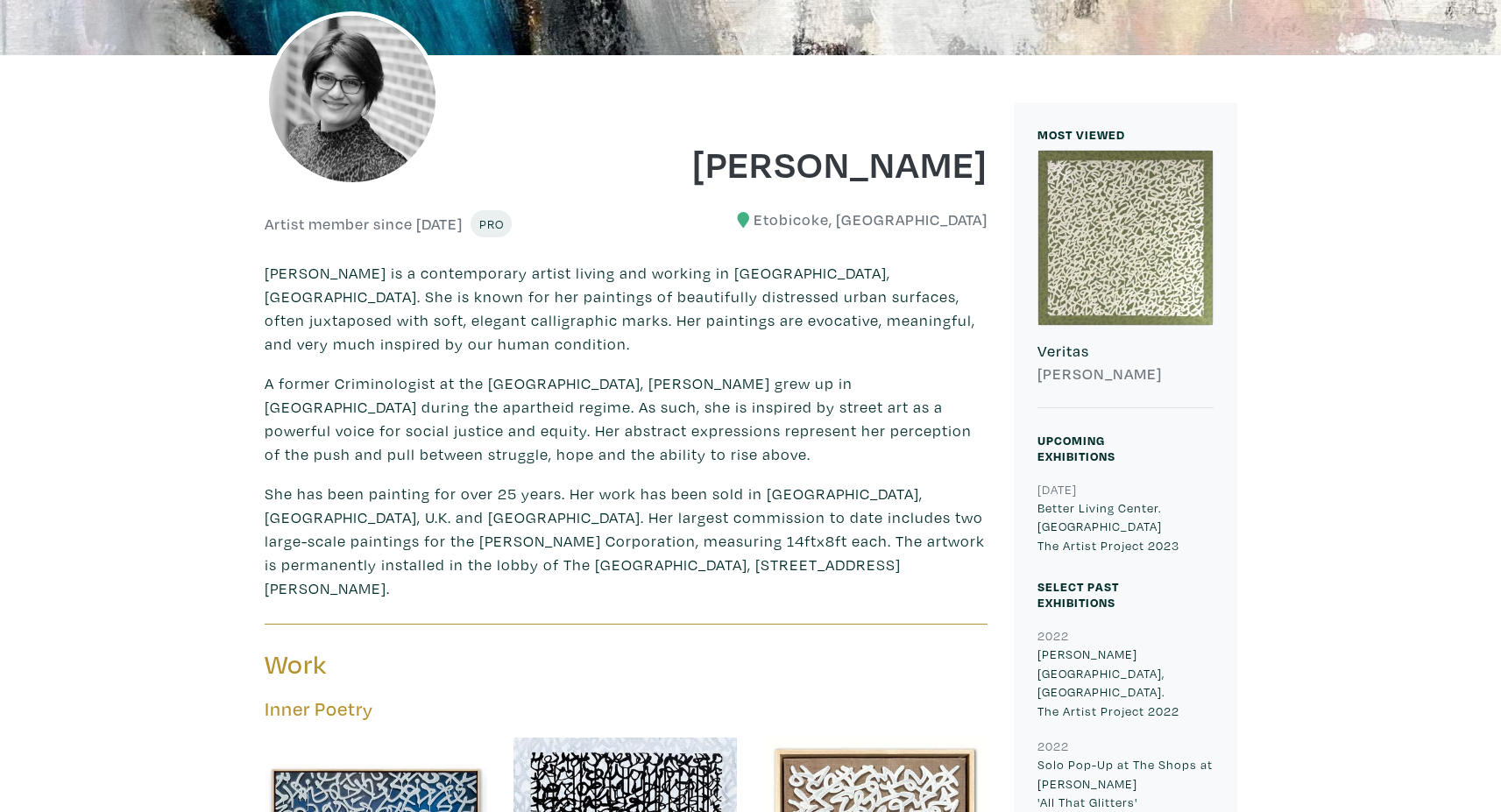
scroll to position [290, 0]
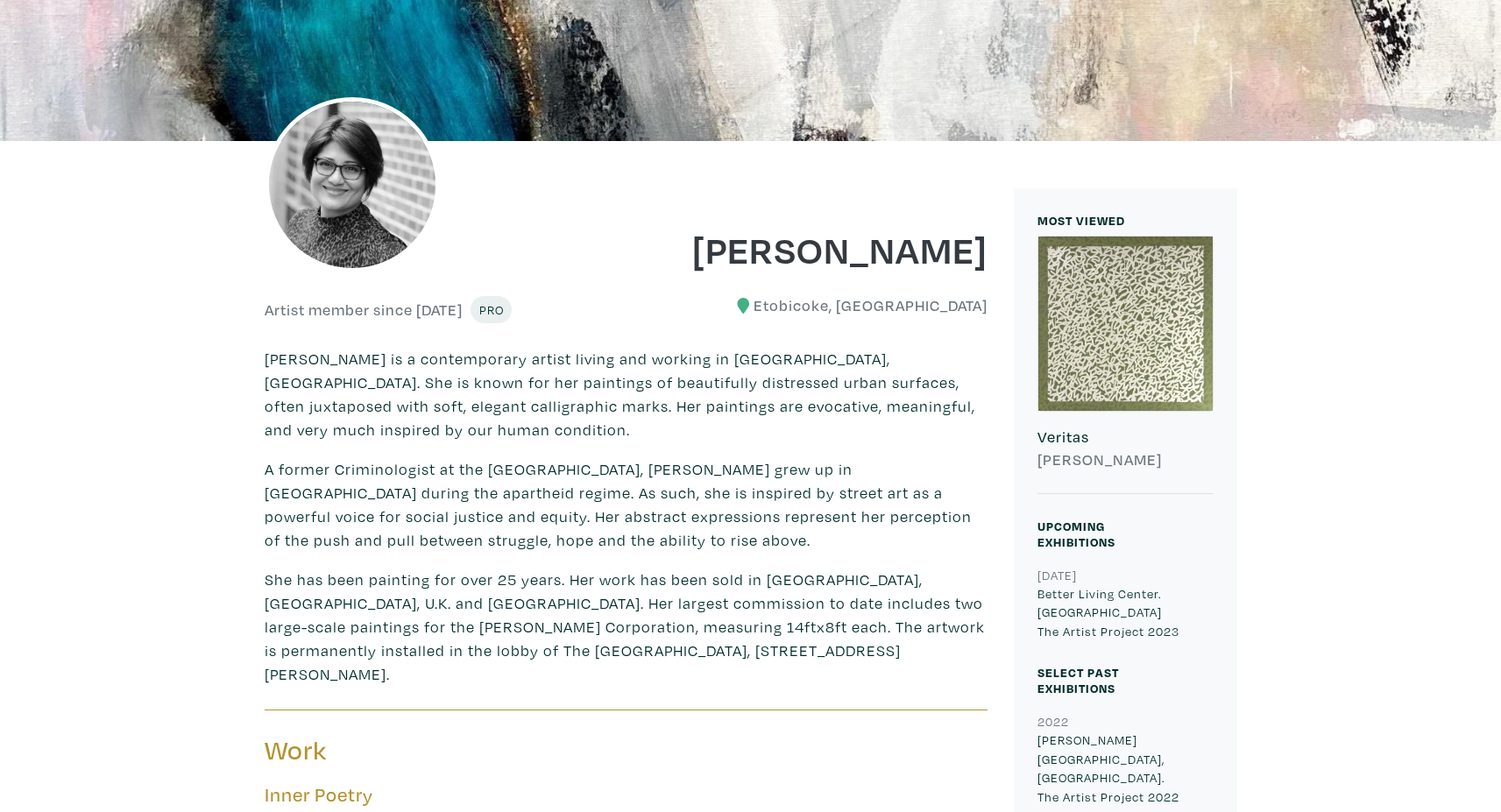
click at [523, 359] on p "Aadila Munshi is a contemporary artist living and working in Toronto, Canada. S…" at bounding box center [626, 393] width 723 height 94
drag, startPoint x: 247, startPoint y: 356, endPoint x: 551, endPoint y: 359, distance: 304.0
click at [674, 397] on p "Aadila Munshi is a contemporary artist living and working in Toronto, Canada. S…" at bounding box center [626, 393] width 723 height 94
click at [601, 240] on div at bounding box center [439, 206] width 375 height 131
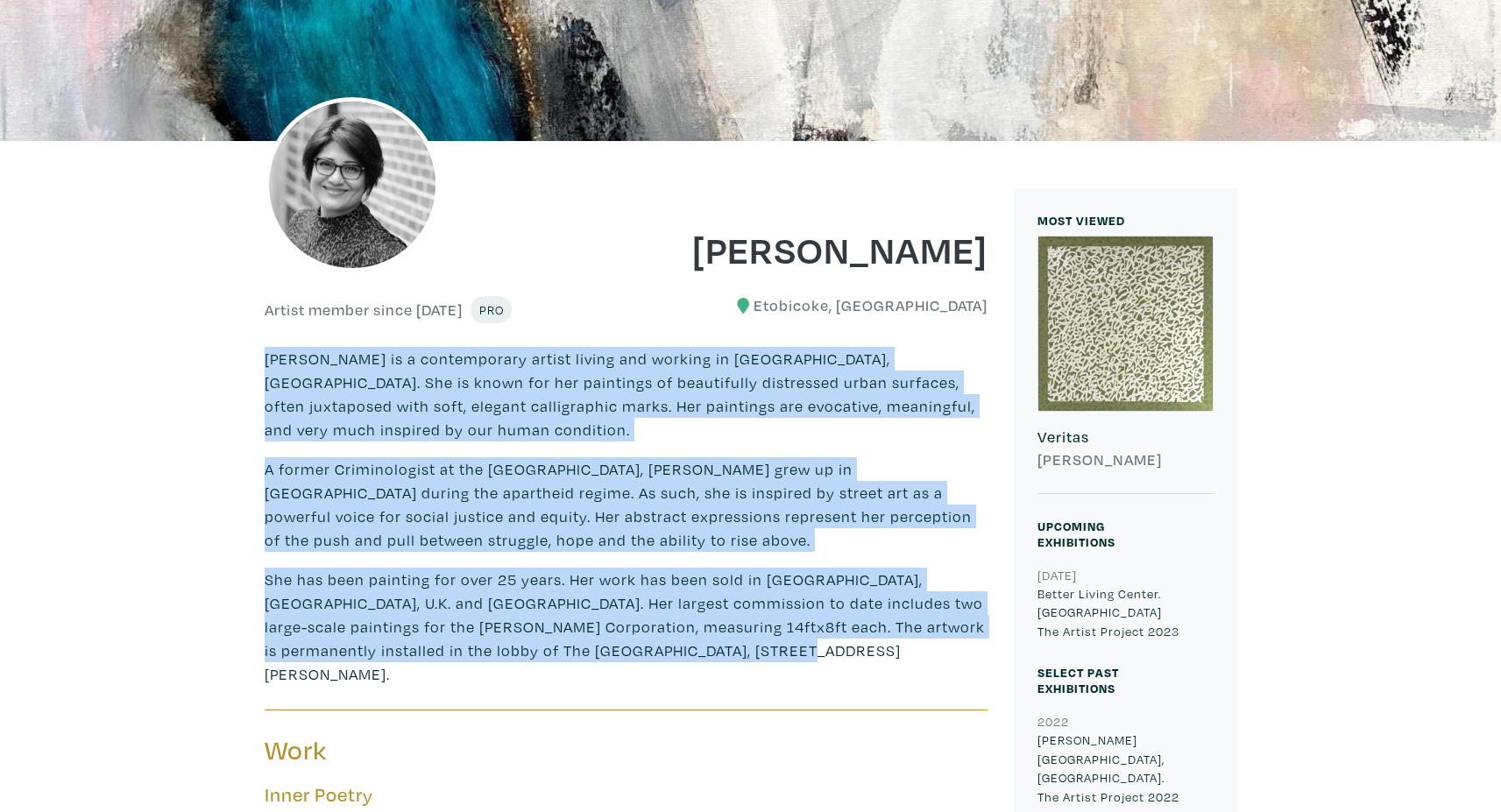
drag, startPoint x: 262, startPoint y: 358, endPoint x: 733, endPoint y: 623, distance: 540.4
copy div "Aadila Munshi is a contemporary artist living and working in Toronto, Canada. S…"
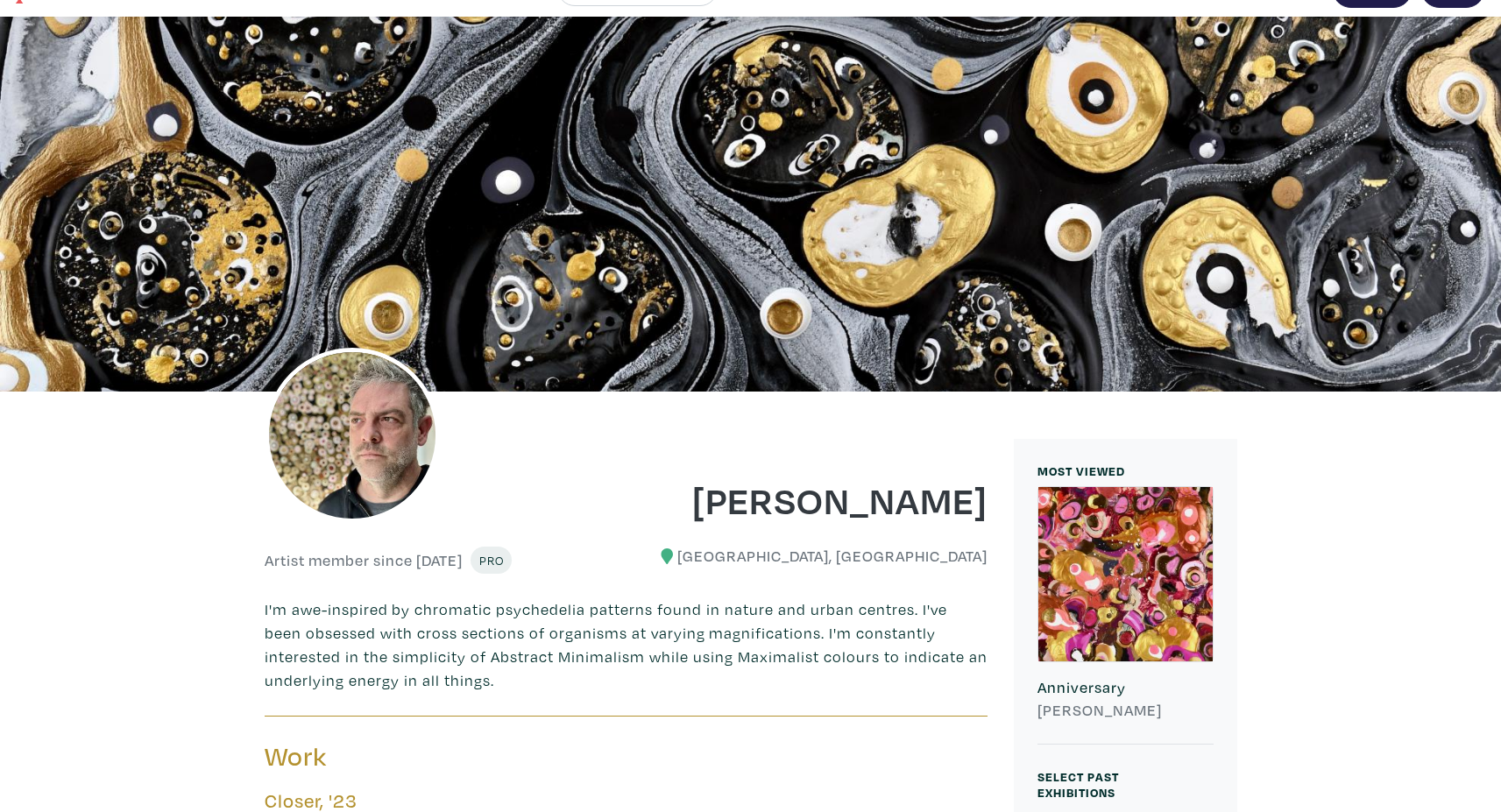
scroll to position [188, 0]
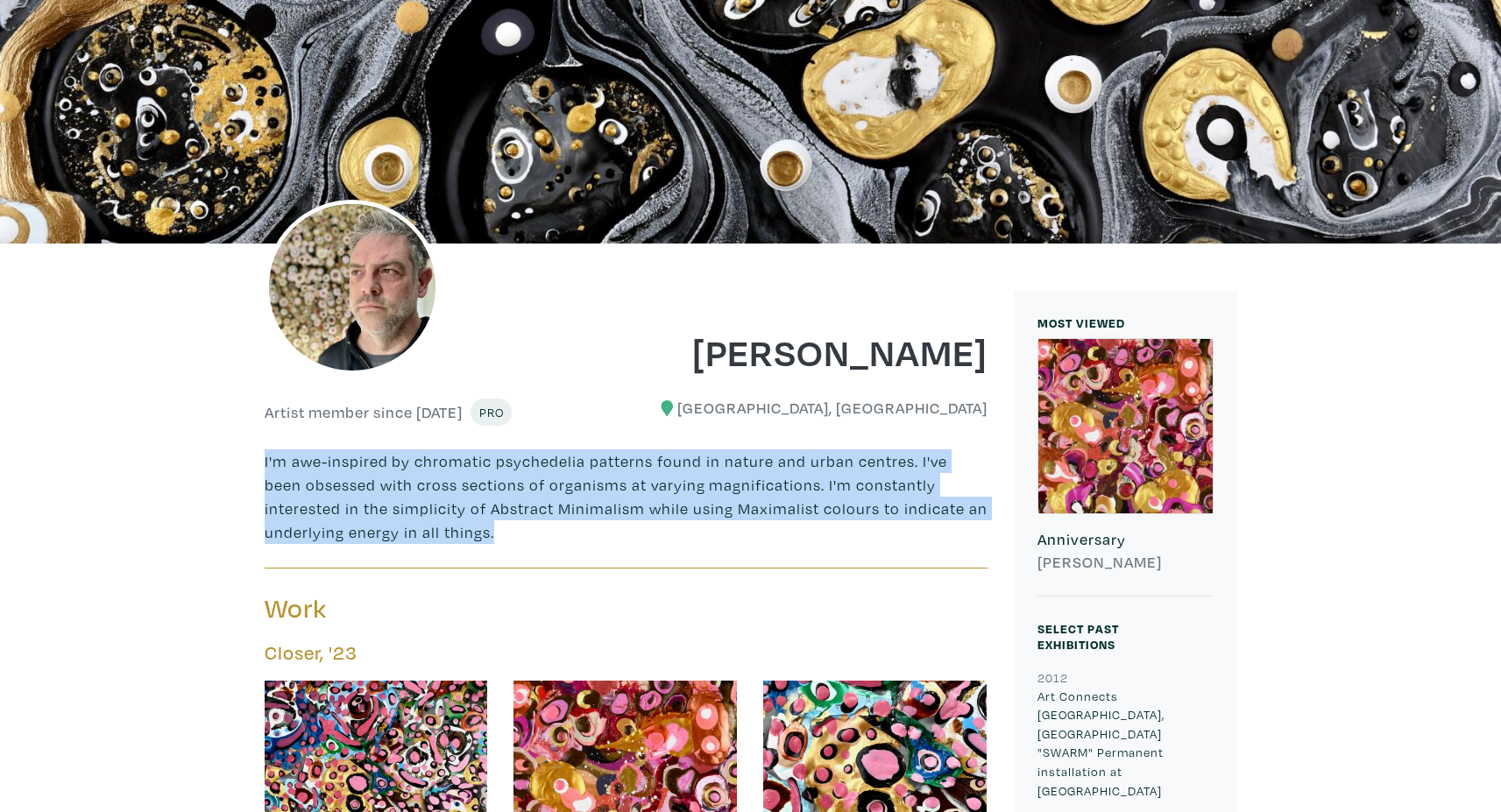
drag, startPoint x: 259, startPoint y: 458, endPoint x: 455, endPoint y: 537, distance: 211.3
copy p "I'm awe-inspired by chromatic psychedelia patterns found in nature and urban ce…"
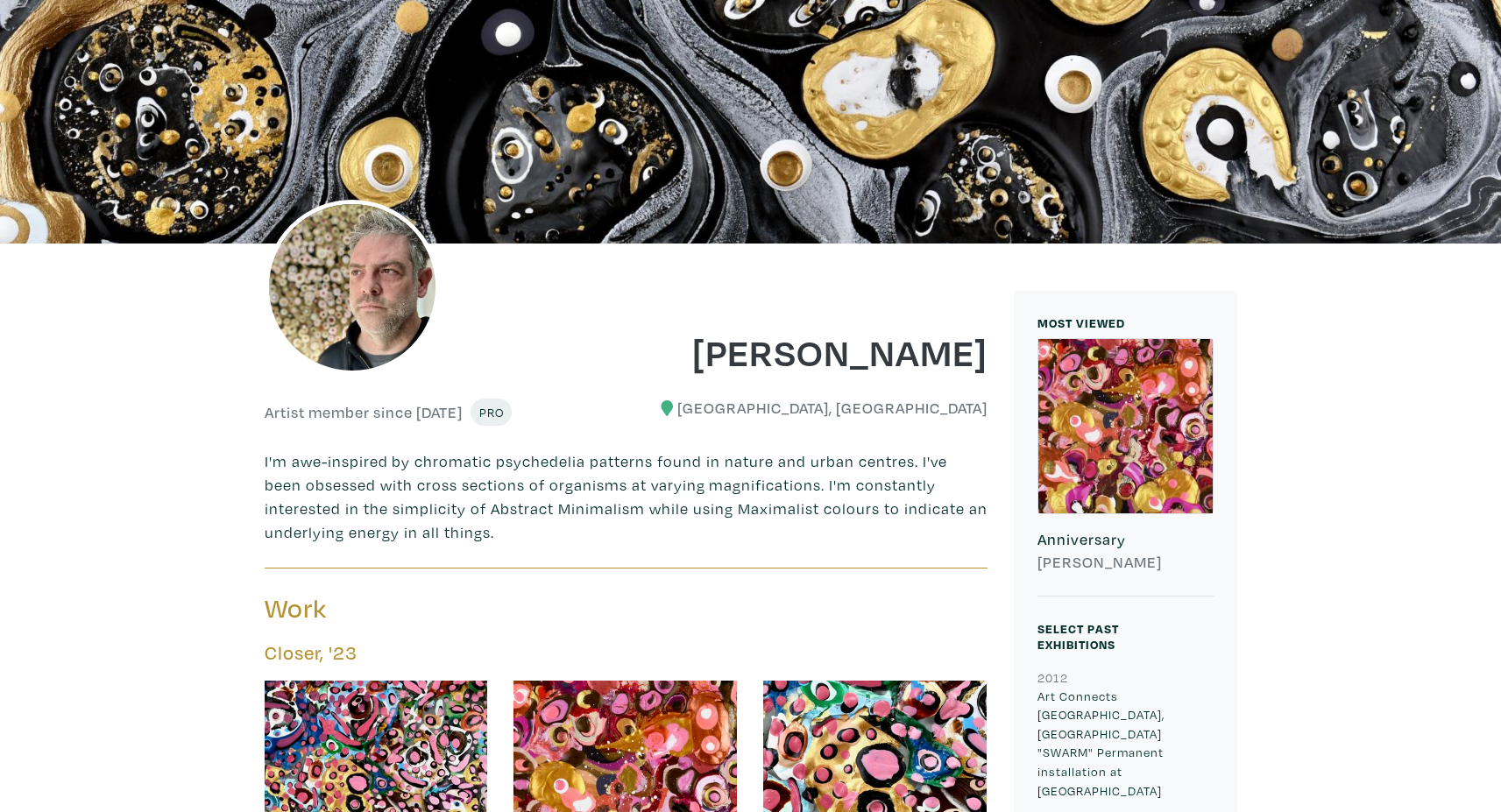
click at [711, 352] on h1 "Tony Luib" at bounding box center [812, 351] width 348 height 48
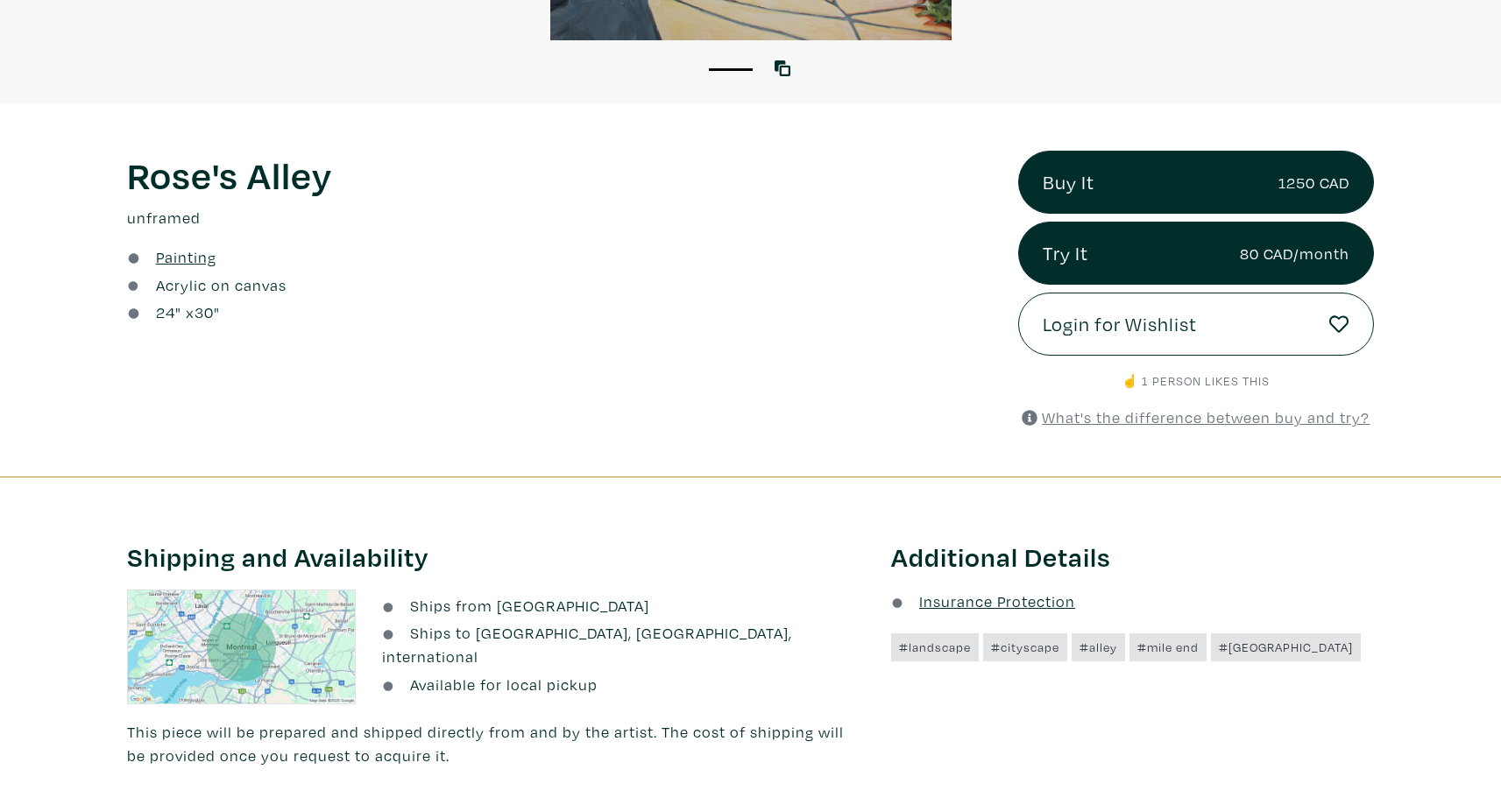
scroll to position [1486, 0]
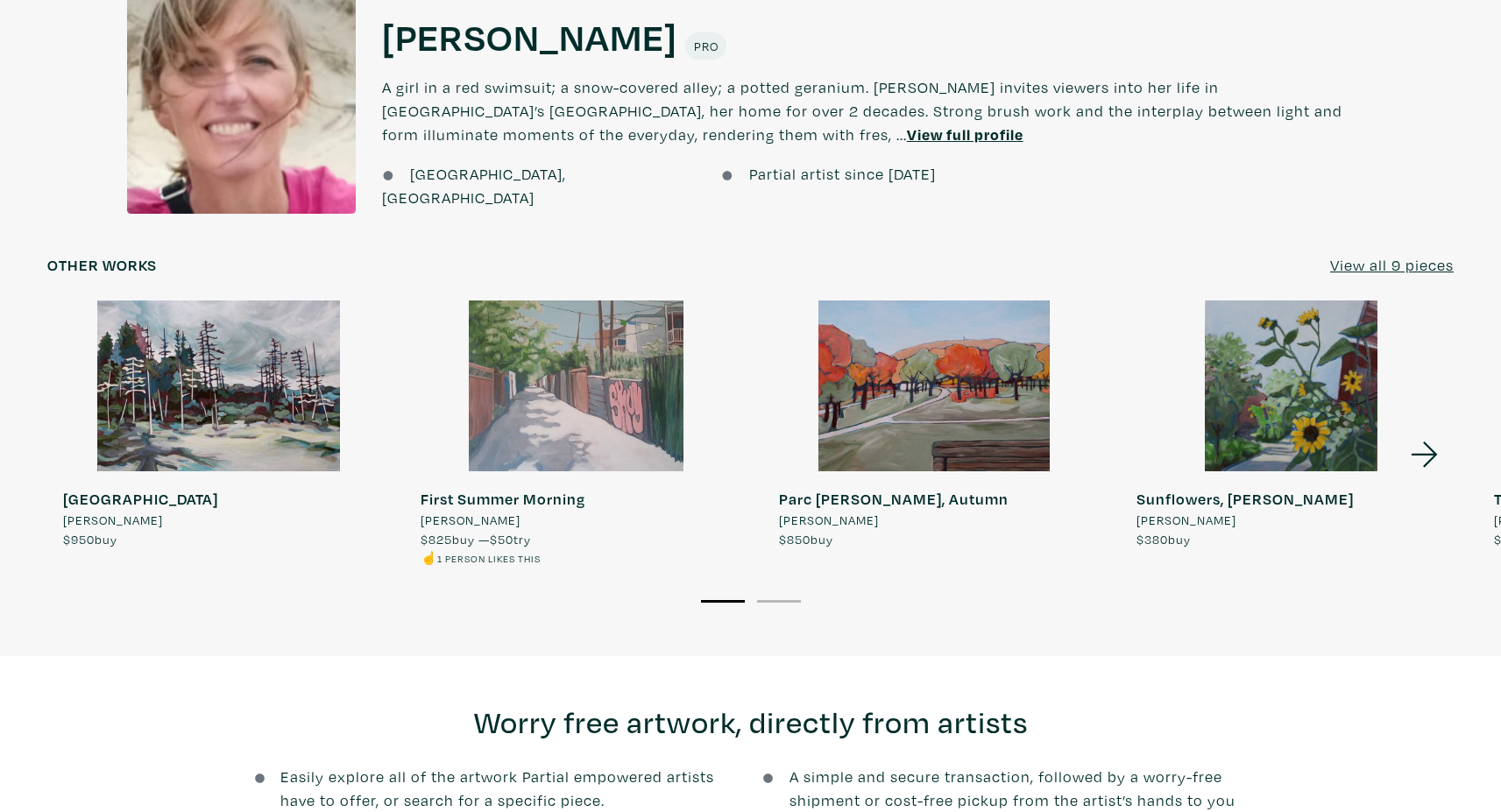
click at [285, 130] on div at bounding box center [241, 99] width 229 height 229
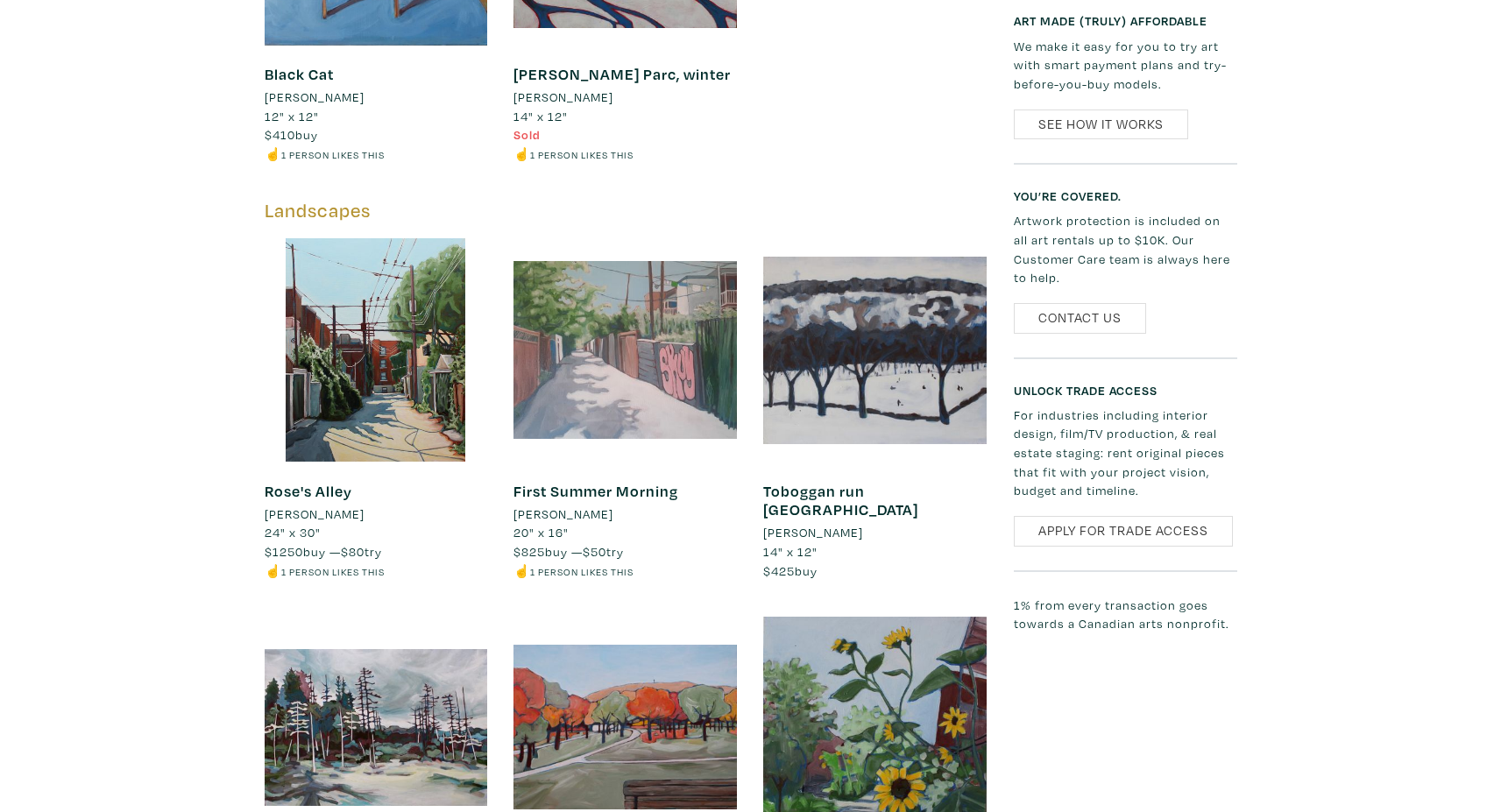
scroll to position [1235, 0]
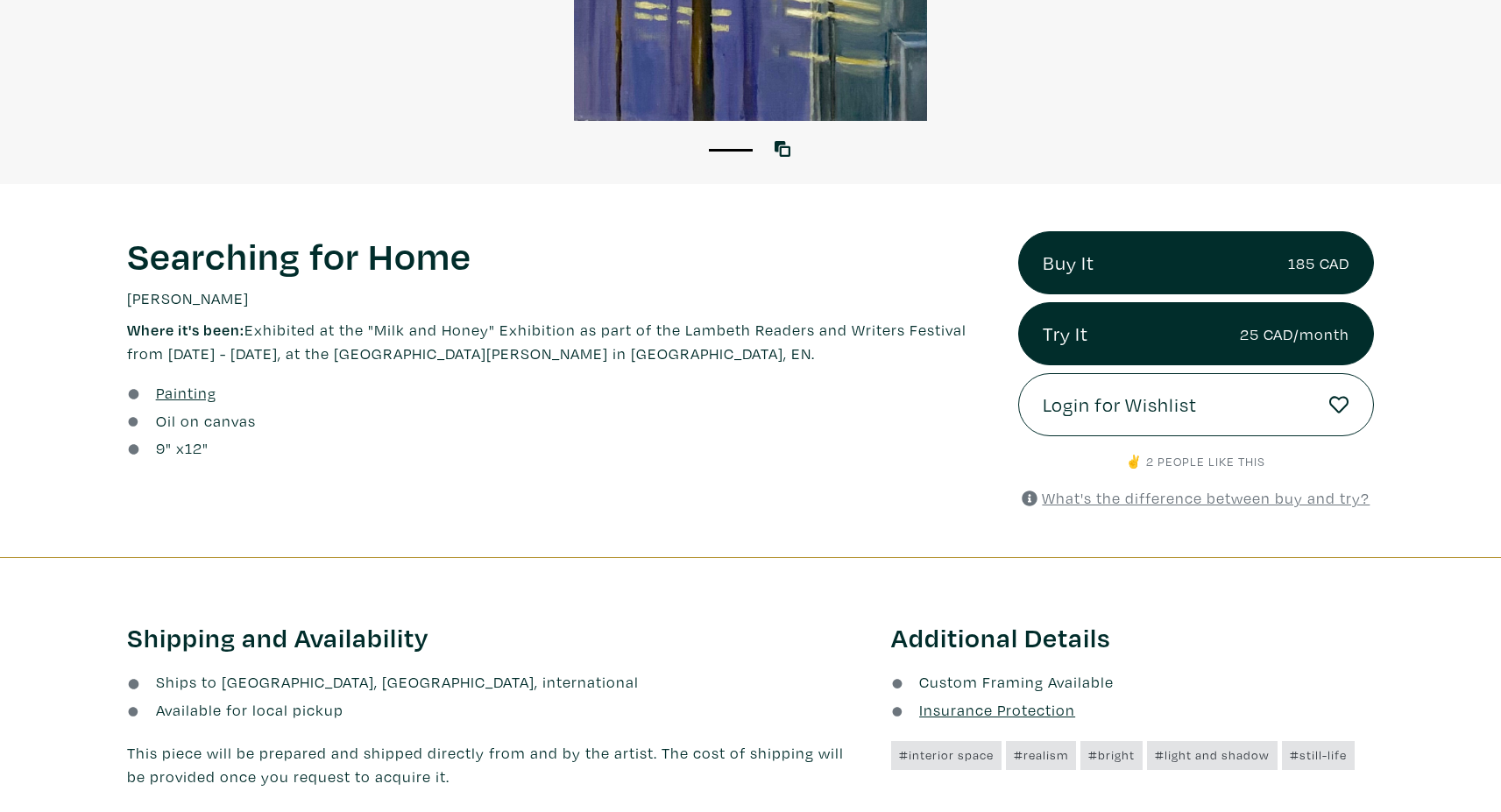
scroll to position [1153, 0]
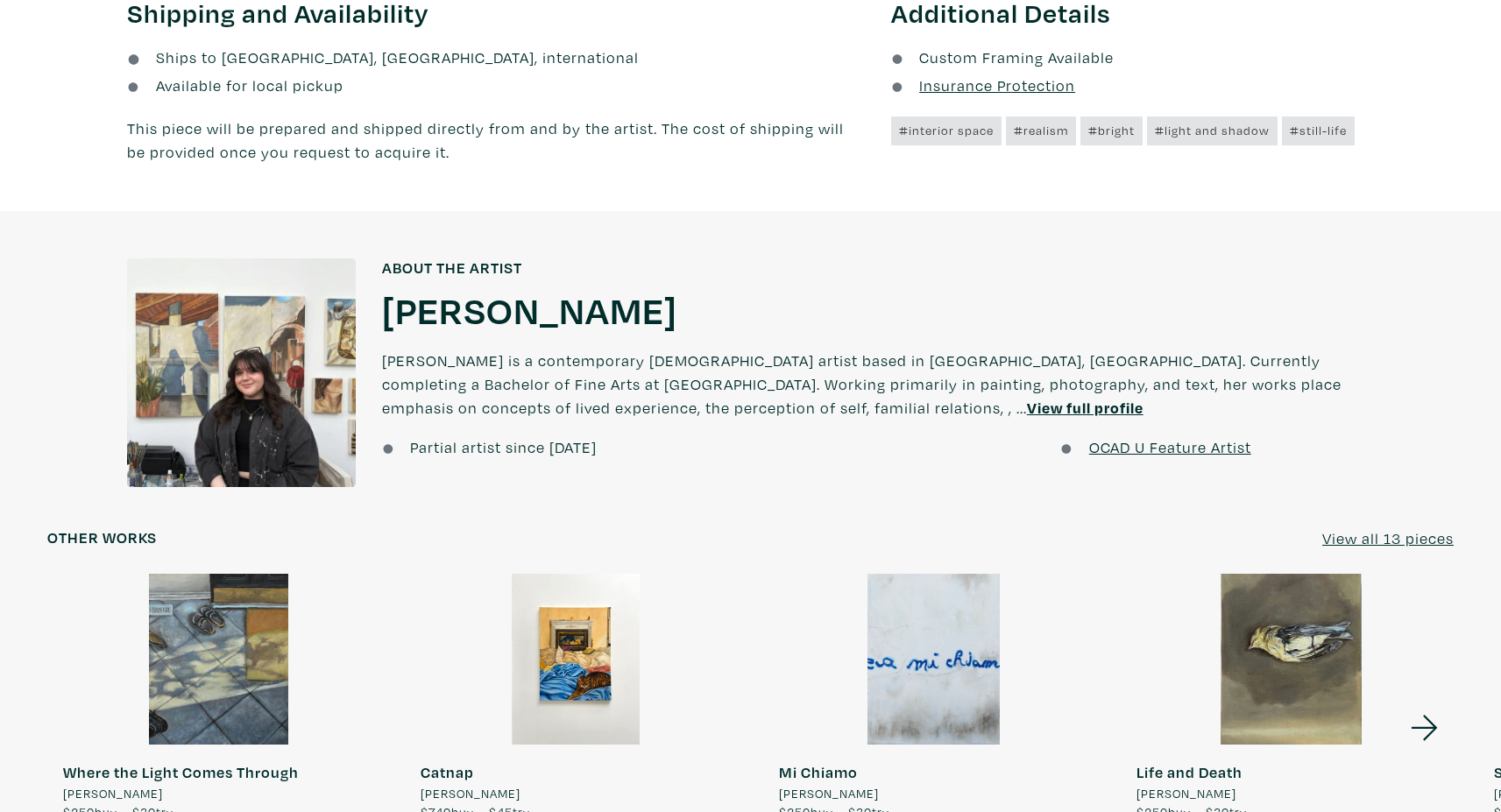
click at [243, 356] on div at bounding box center [241, 372] width 229 height 229
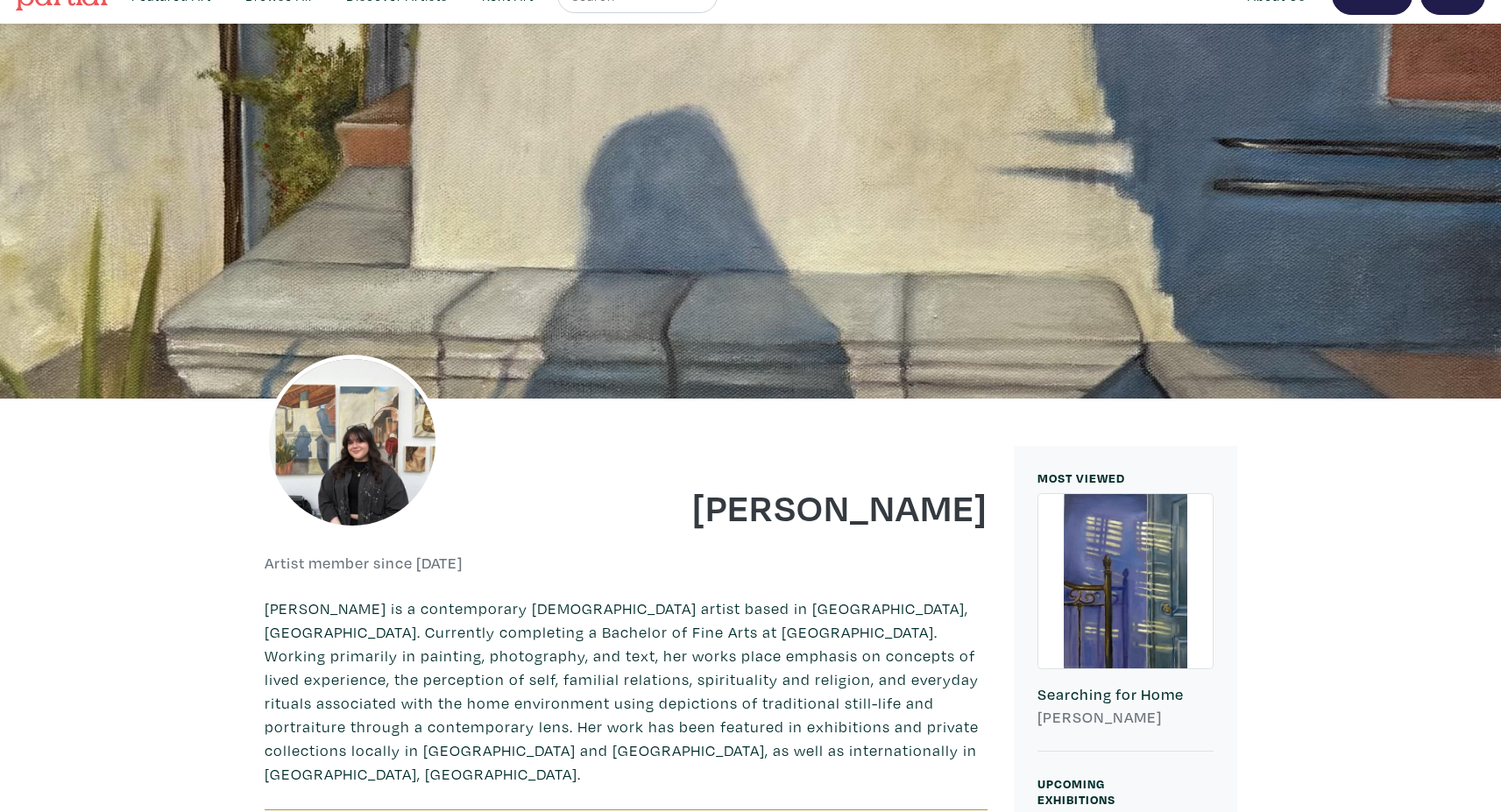
scroll to position [36, 0]
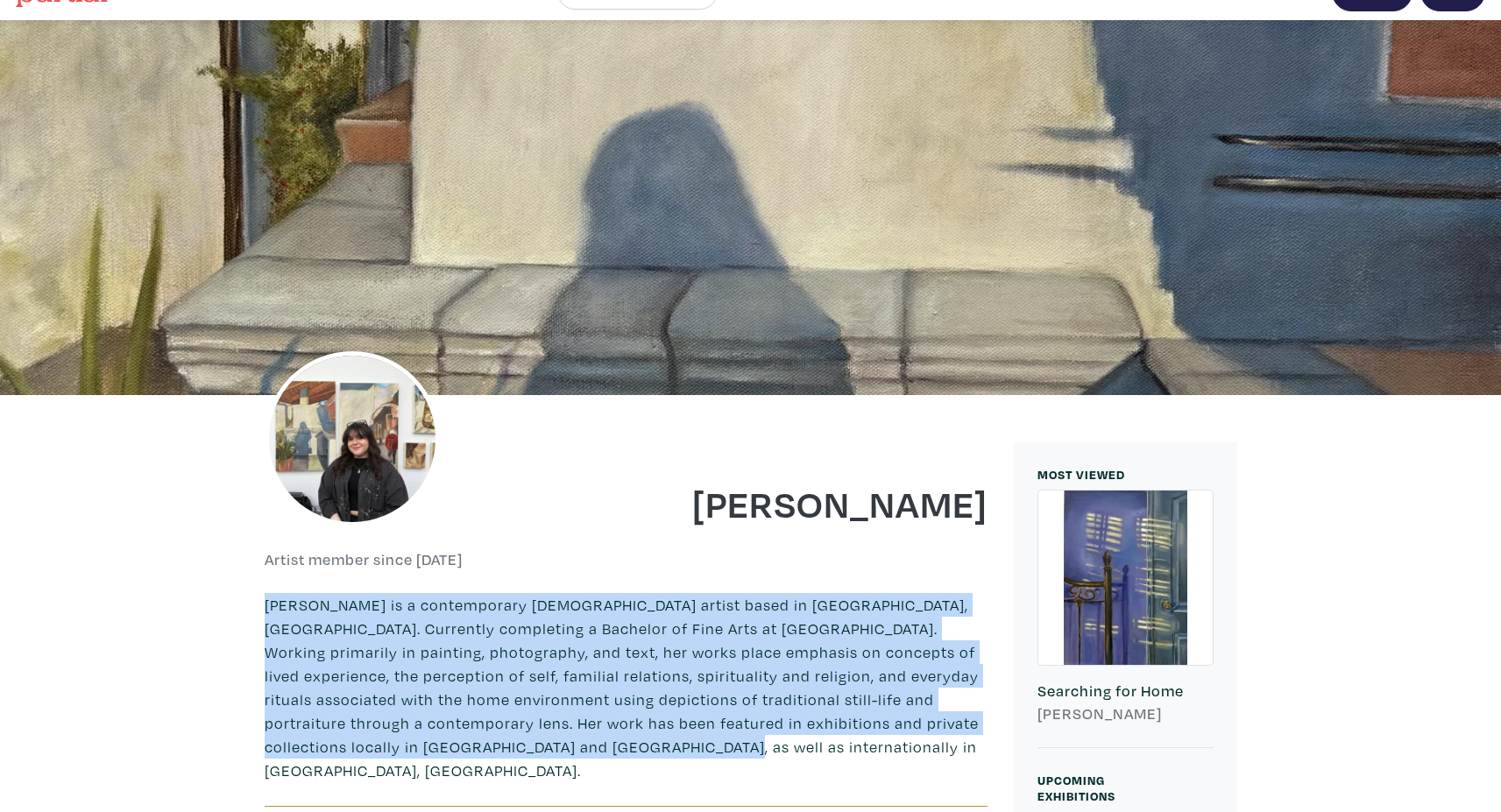
drag, startPoint x: 259, startPoint y: 603, endPoint x: 616, endPoint y: 741, distance: 382.7
copy p "Isabella Nicastro is a contemporary Canadian artist based in Toronto, Ontario. …"
click at [787, 732] on p "Isabella Nicastro is a contemporary Canadian artist based in Toronto, Ontario. …" at bounding box center [626, 687] width 723 height 189
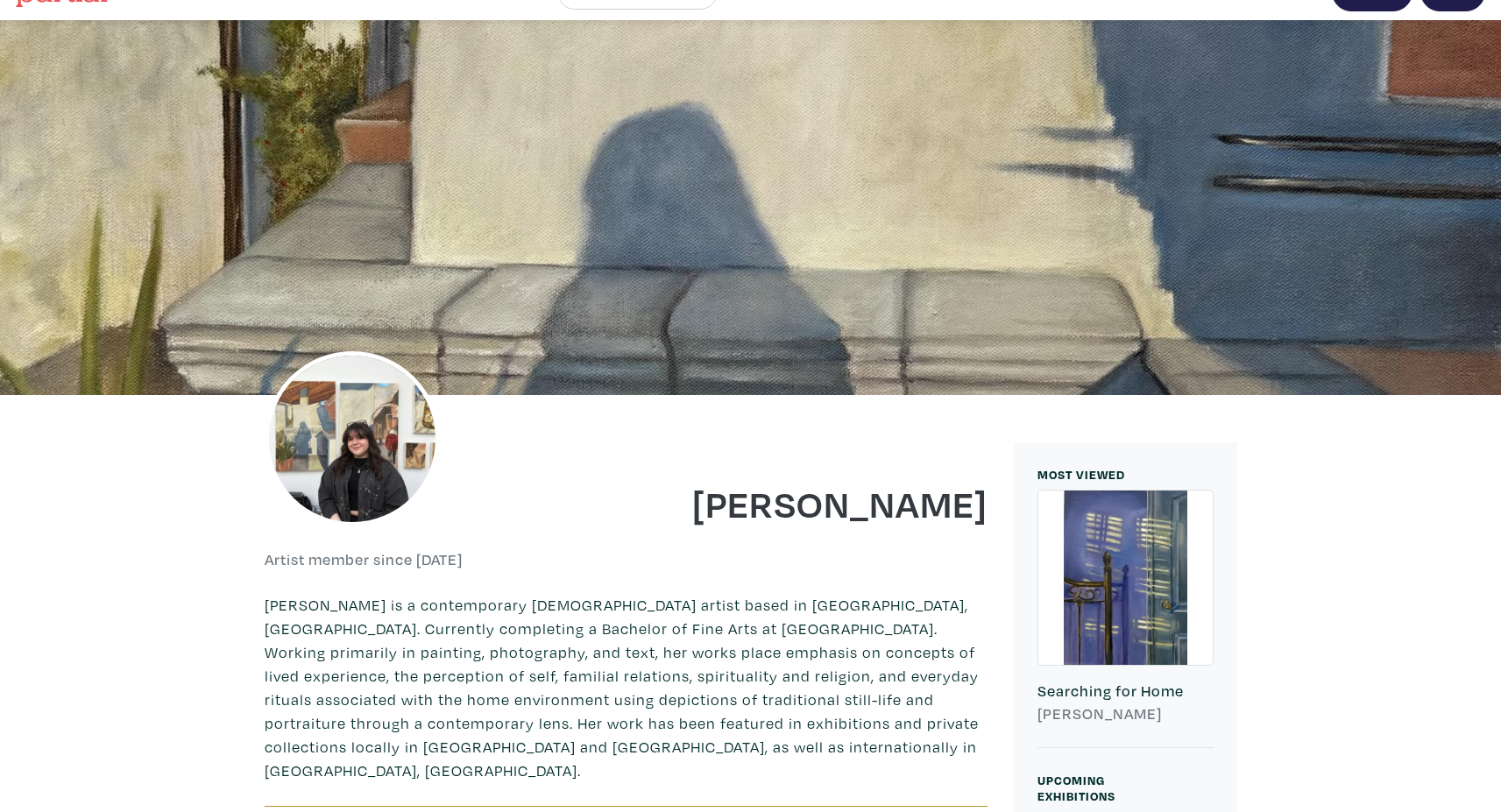
click at [1149, 553] on div at bounding box center [1125, 577] width 174 height 174
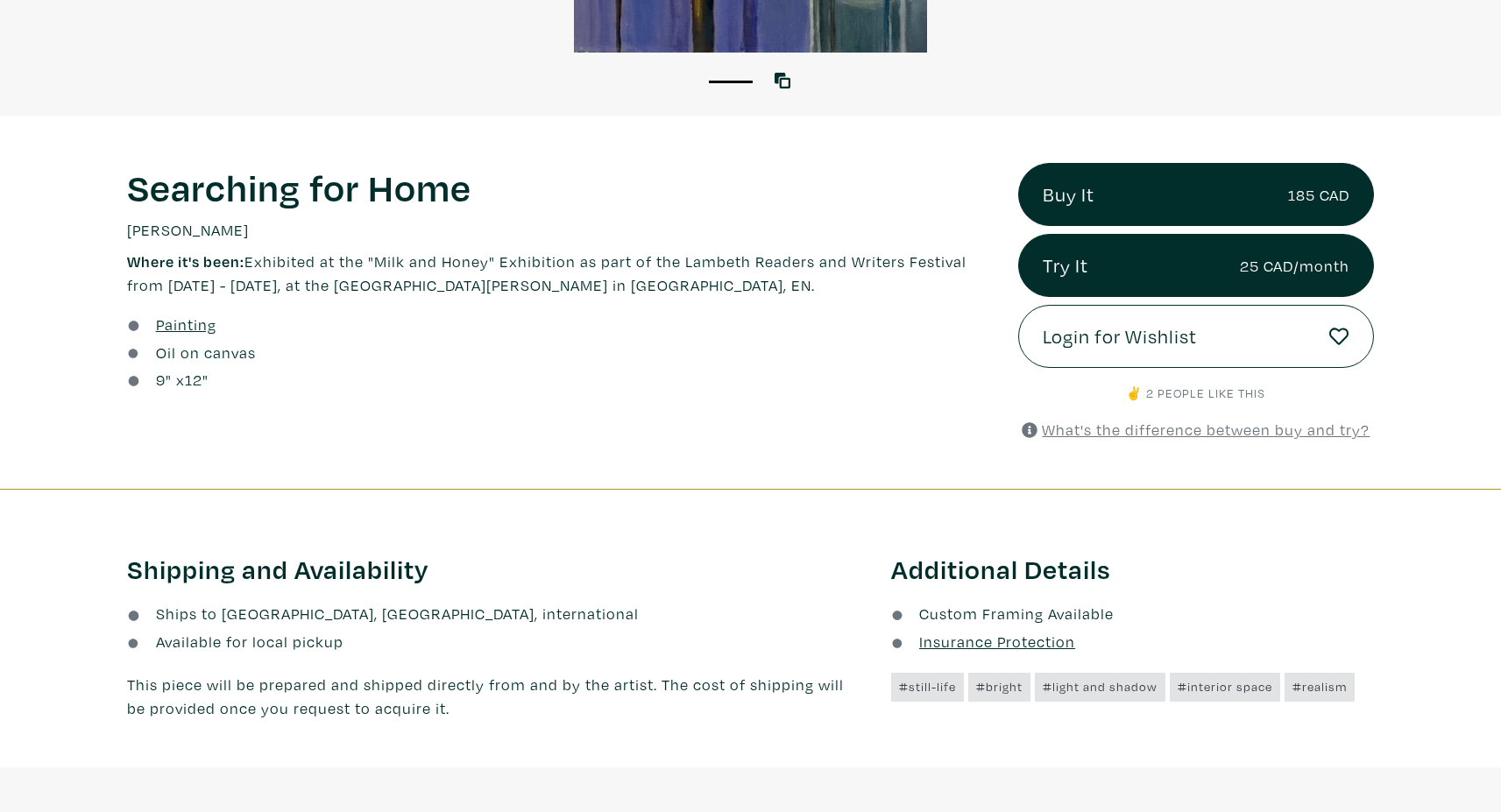
scroll to position [1761, 0]
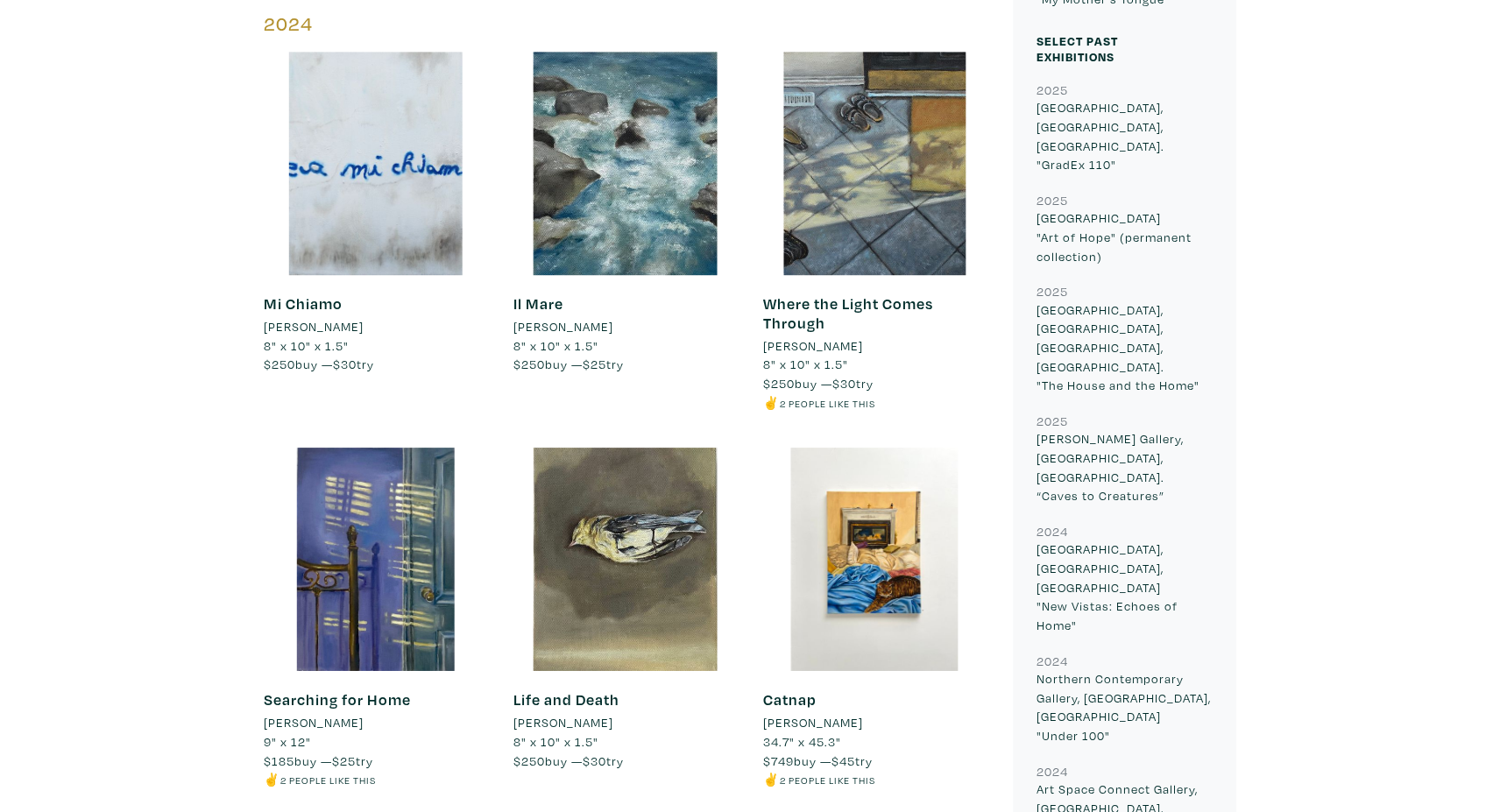
scroll to position [766, 0]
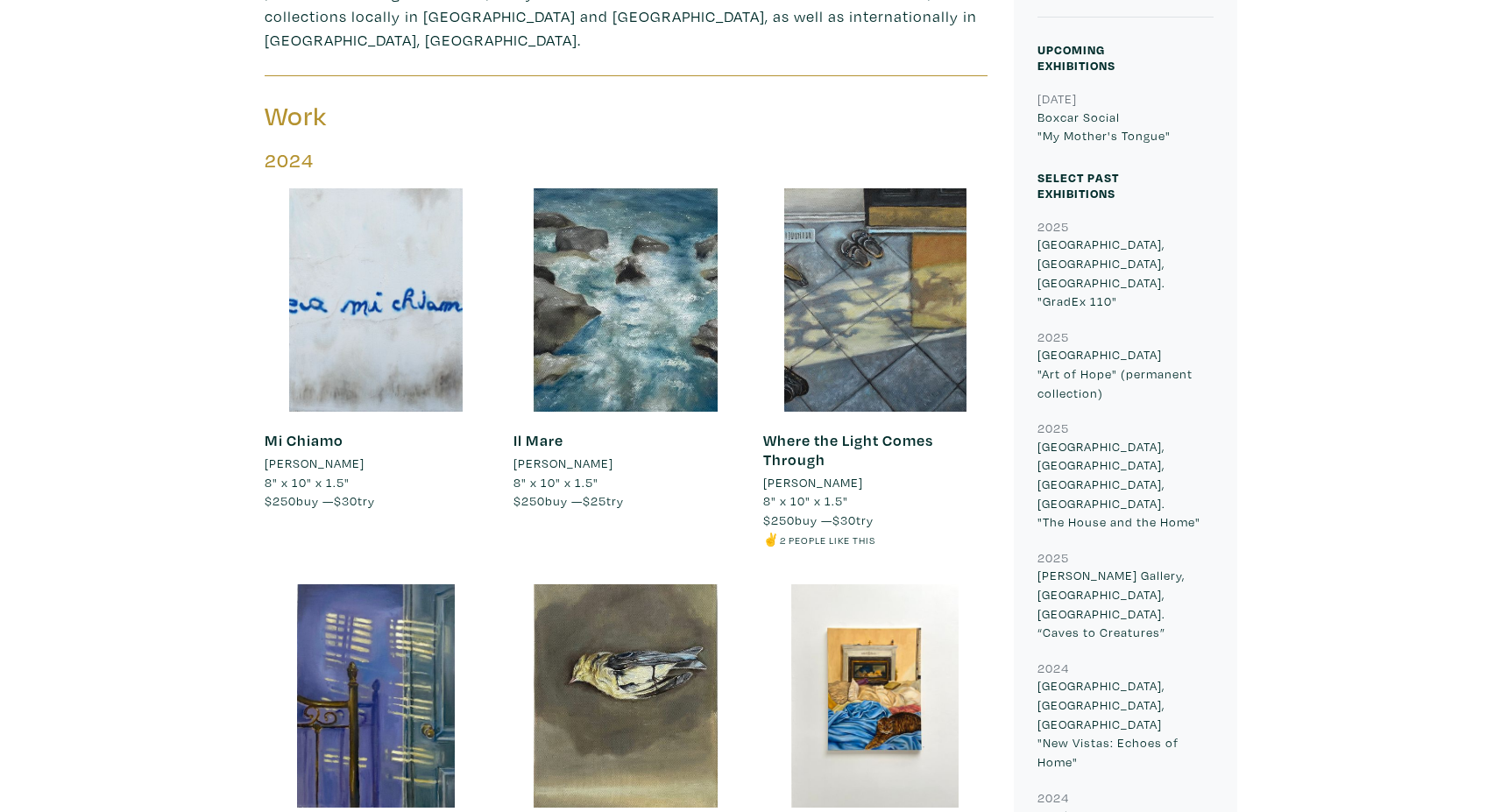
click at [886, 272] on div at bounding box center [874, 300] width 224 height 223
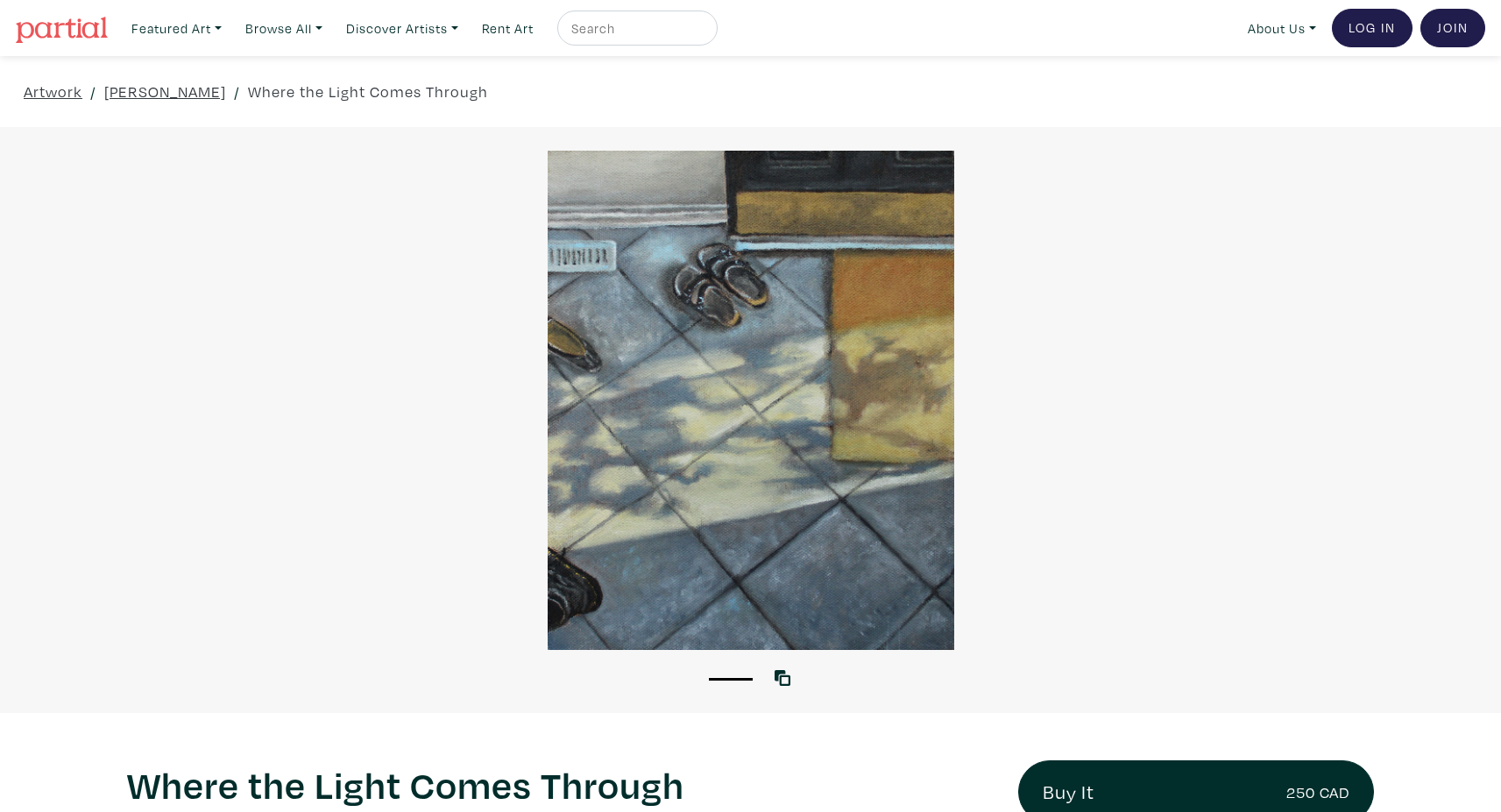
click at [759, 469] on div at bounding box center [750, 400] width 1501 height 499
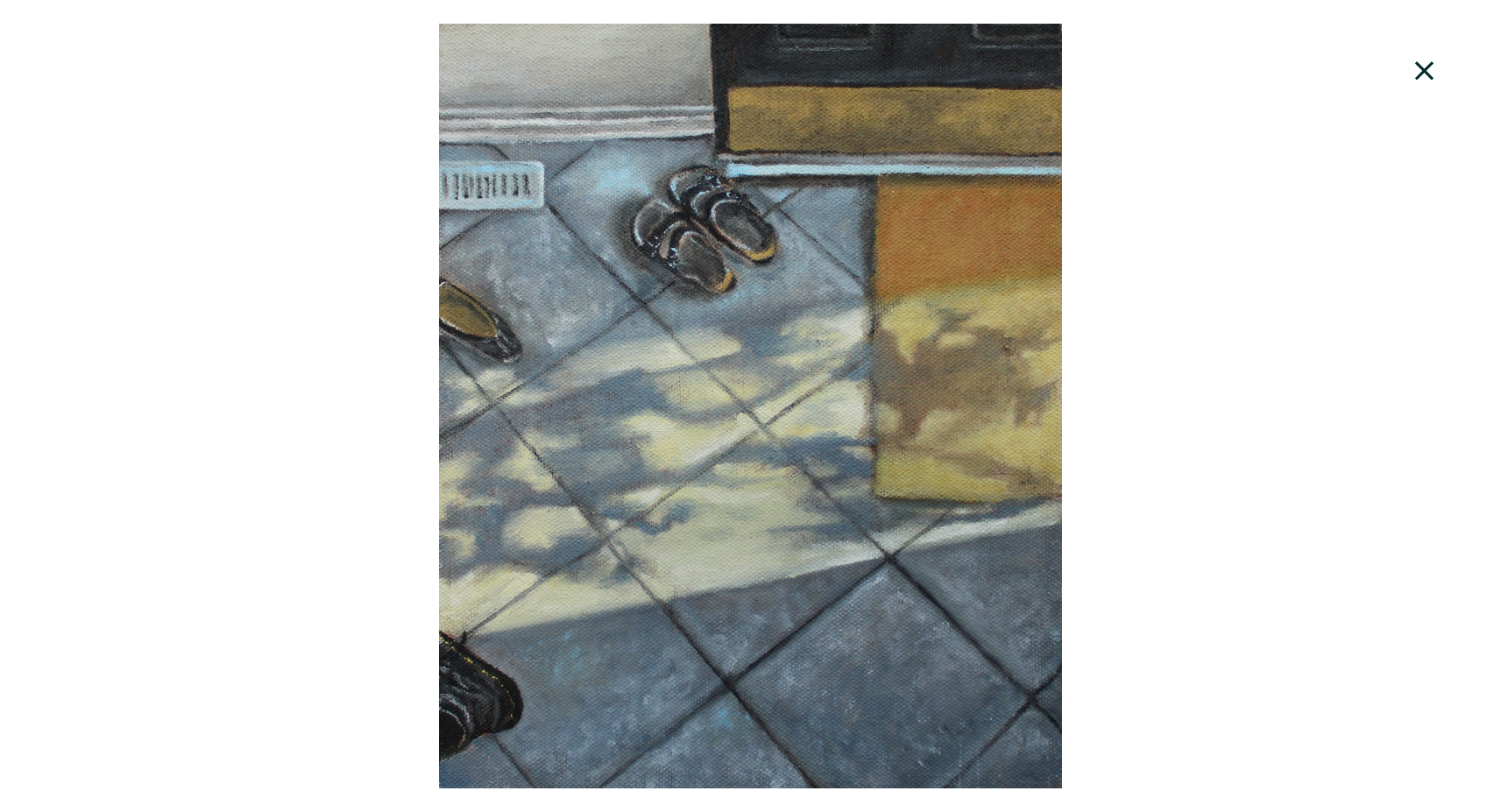
click at [1417, 70] on icon at bounding box center [1424, 71] width 59 height 48
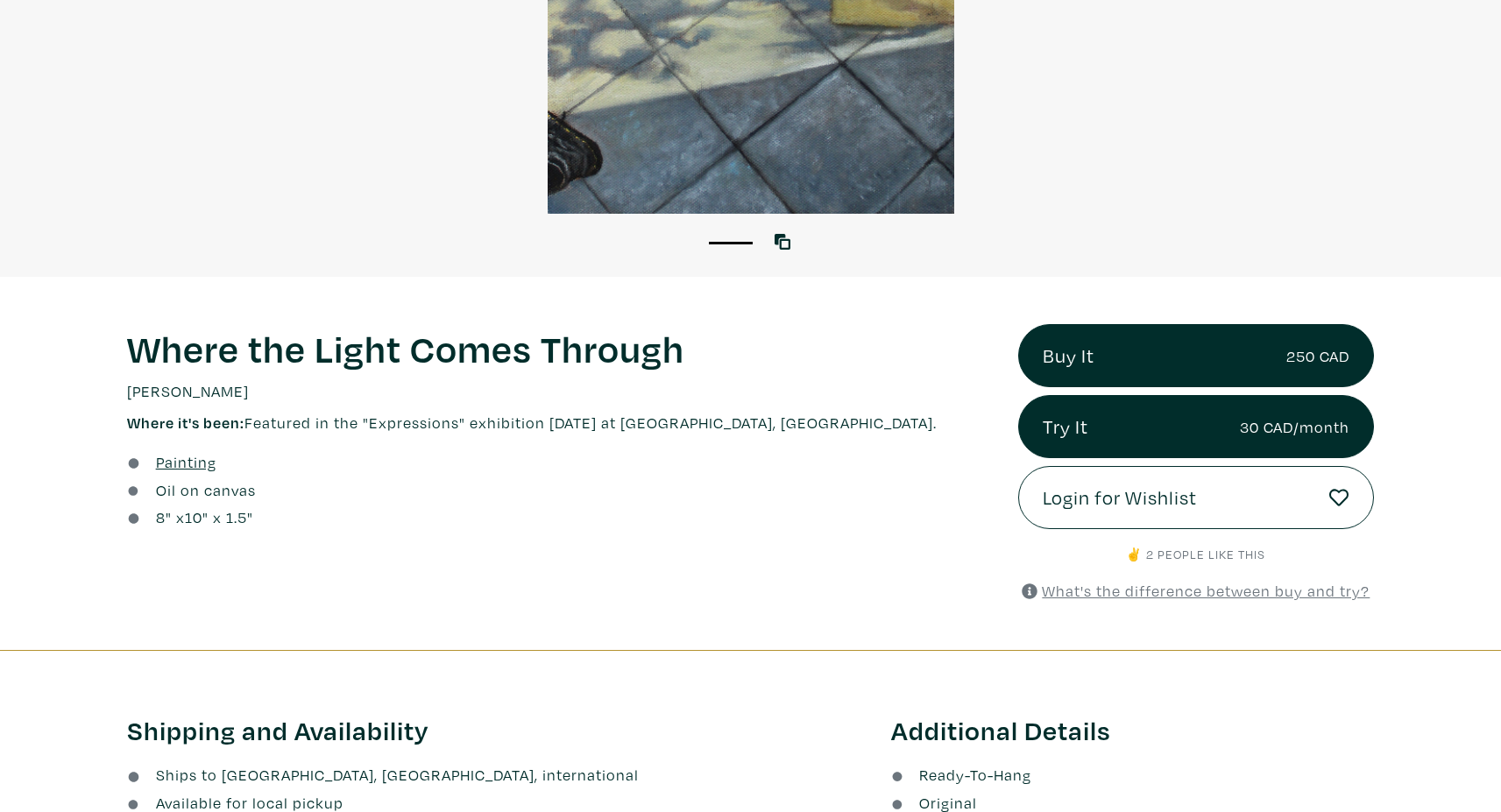
scroll to position [573, 0]
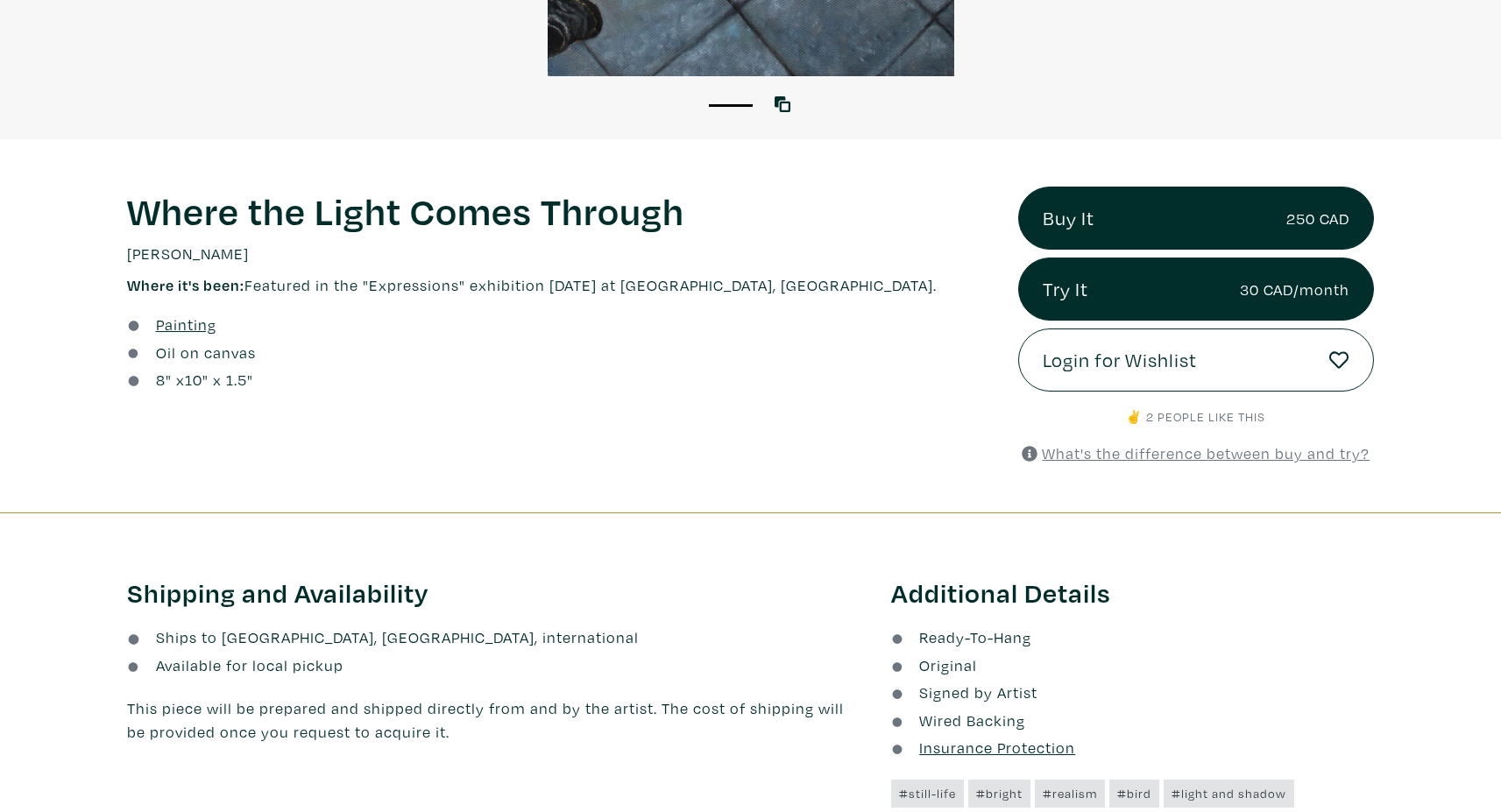
drag, startPoint x: 251, startPoint y: 285, endPoint x: 970, endPoint y: 290, distance: 719.0
click at [970, 290] on p "Where it's been: Featured in the "Expressions" exhibition [DATE] at [GEOGRAPHIC…" at bounding box center [558, 284] width 865 height 23
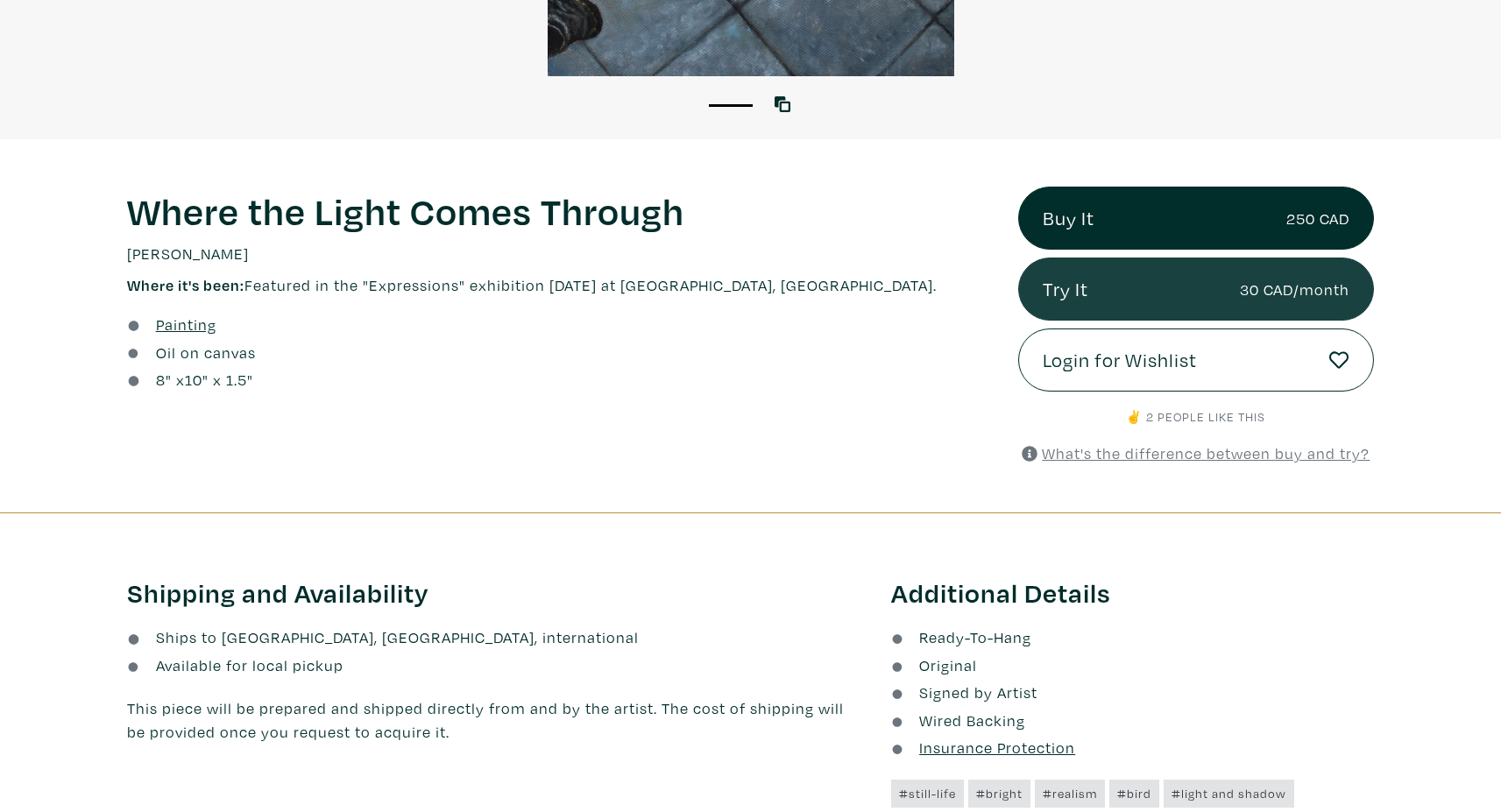
copy p "Featured in the "Expressions" exhibition [DATE] at [GEOGRAPHIC_DATA], [GEOGRAPH…"
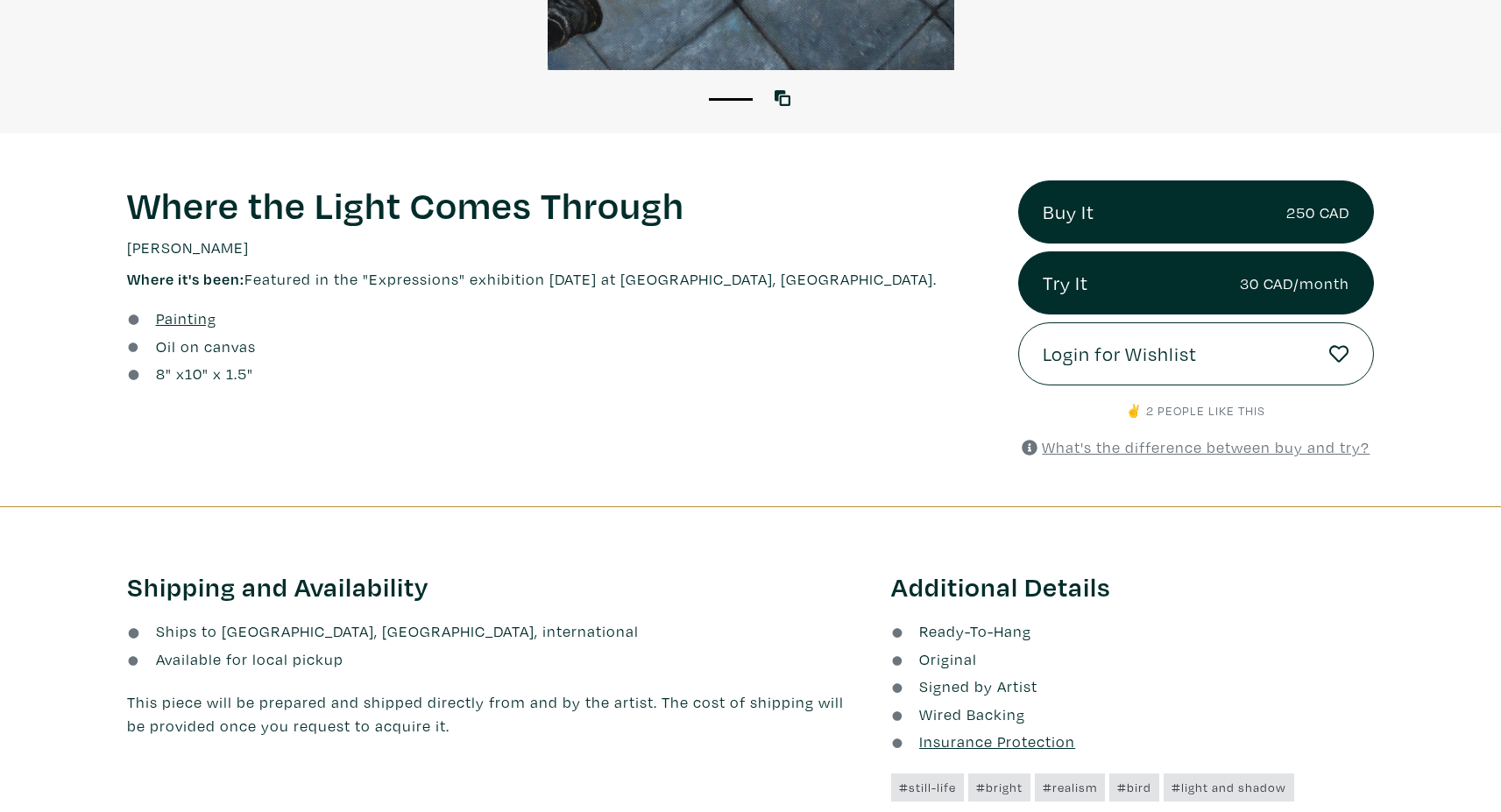
scroll to position [583, 0]
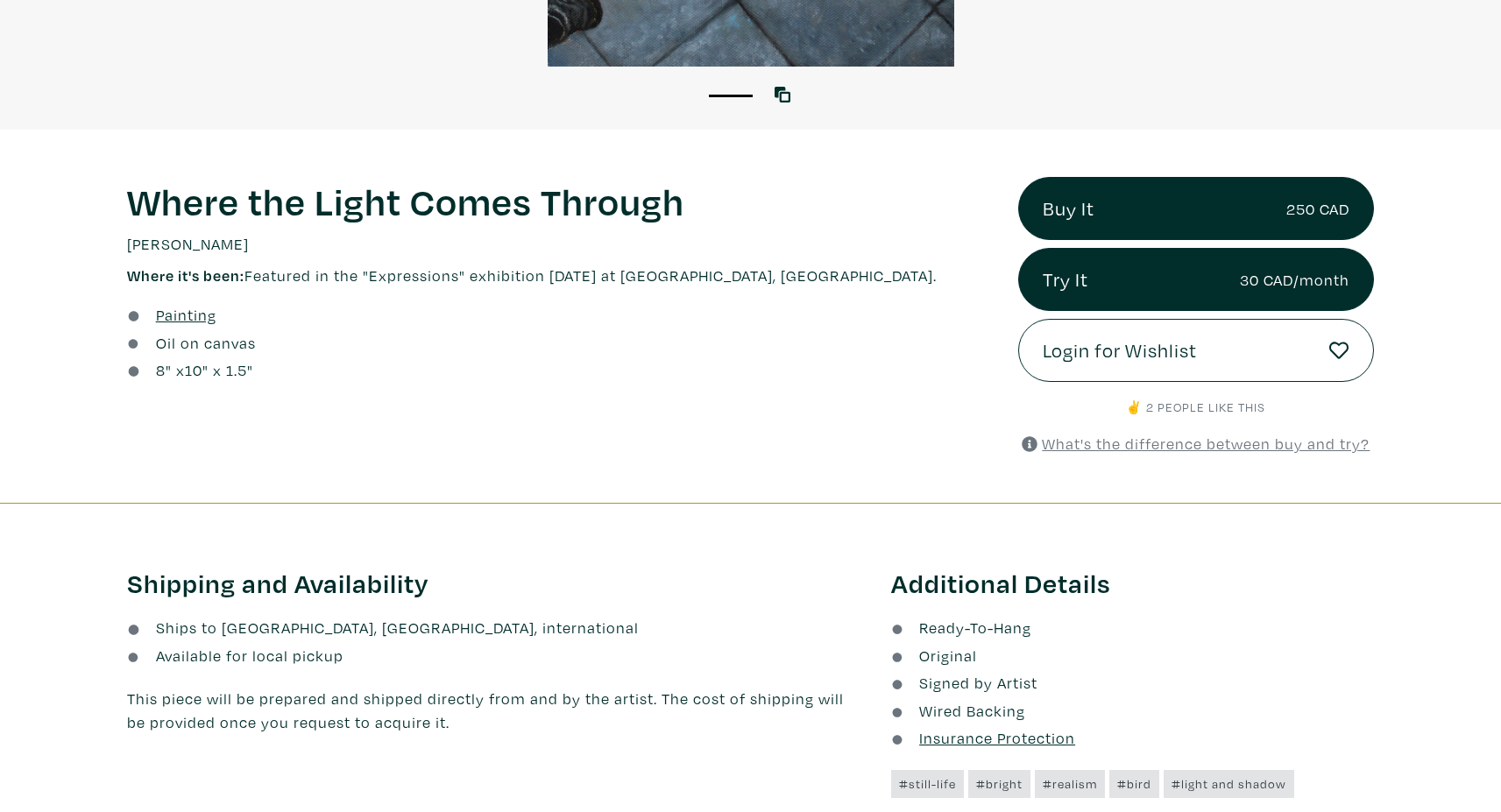
click at [825, 371] on div "8 " x 10 " x 1.5"" at bounding box center [558, 370] width 865 height 23
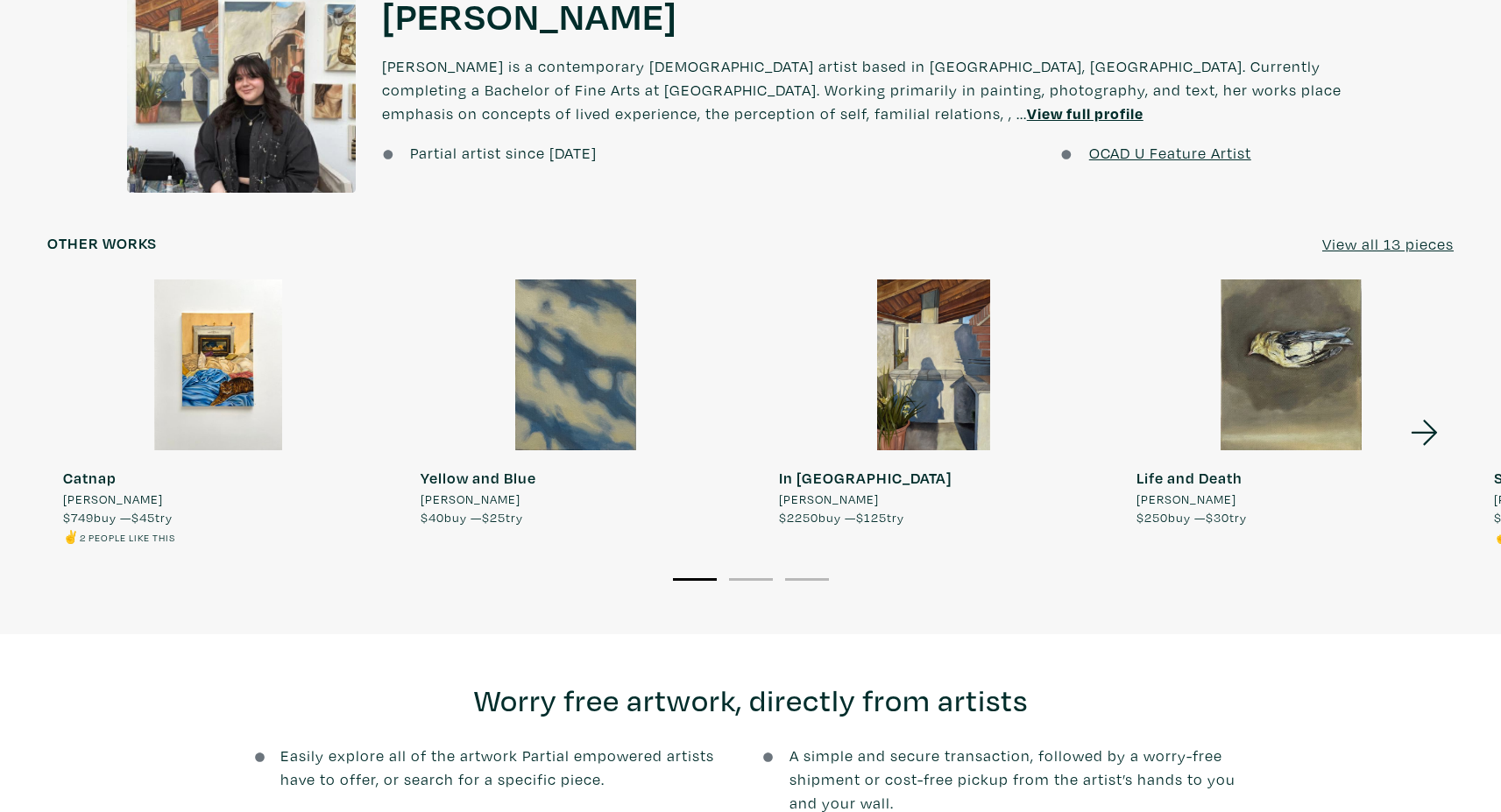
scroll to position [904, 0]
